Goal: Unclear

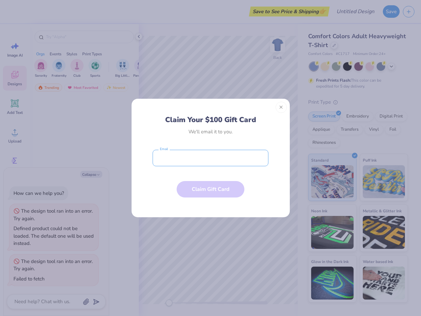
type textarea "x"
click at [210, 158] on input "email" at bounding box center [211, 158] width 116 height 16
click at [281, 107] on button "Close" at bounding box center [280, 107] width 11 height 11
